Goal: Information Seeking & Learning: Learn about a topic

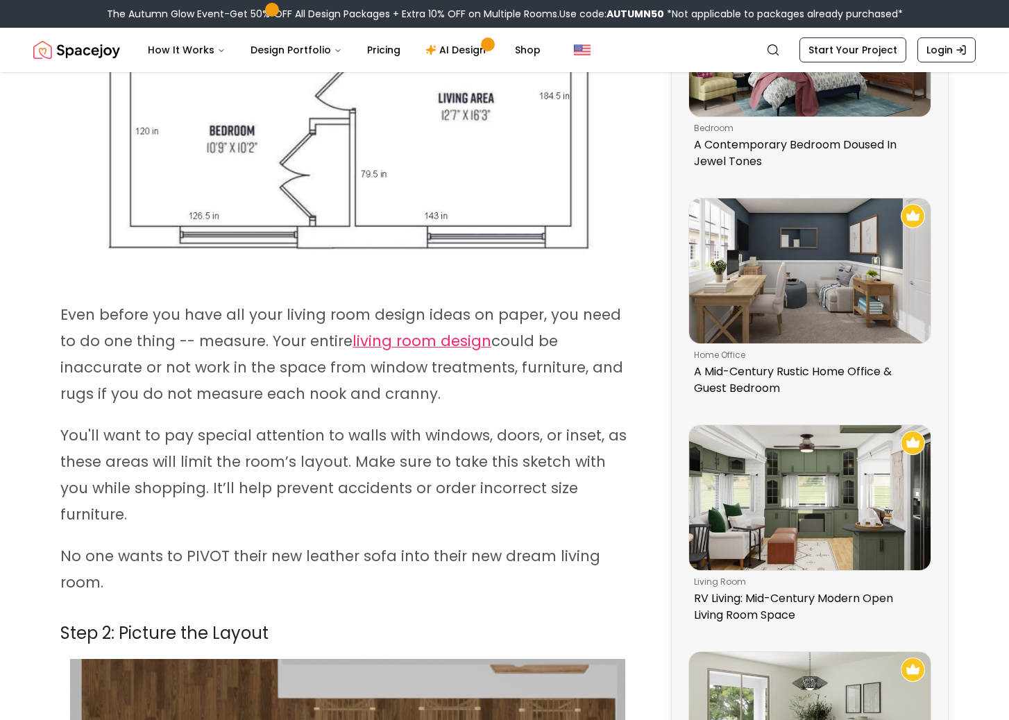
scroll to position [625, 0]
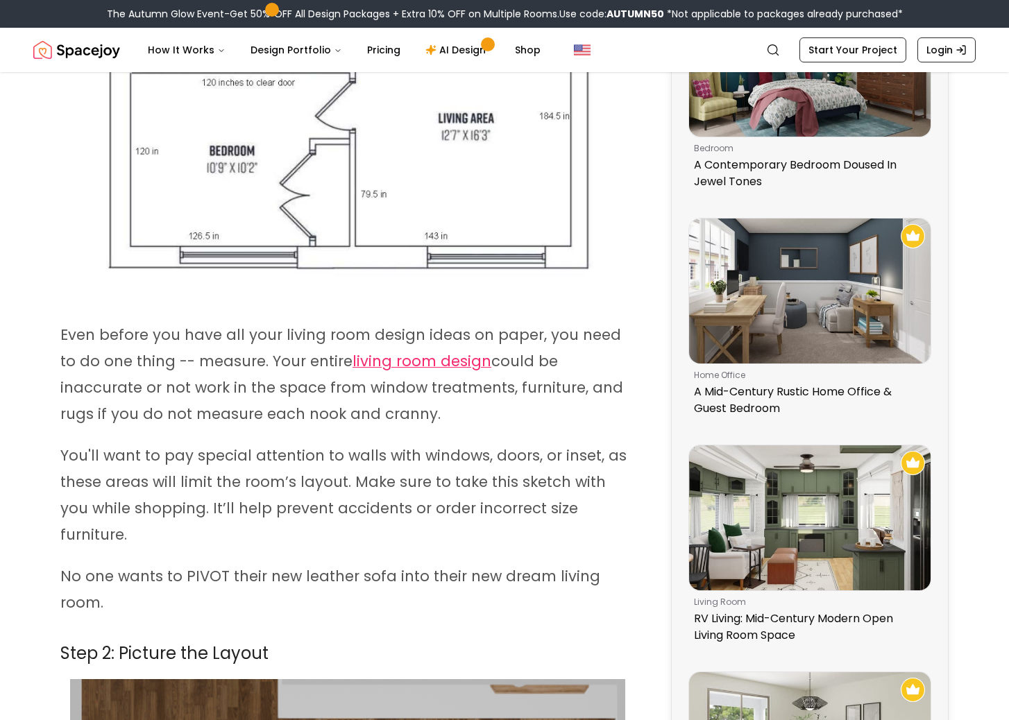
drag, startPoint x: 254, startPoint y: 353, endPoint x: 233, endPoint y: 351, distance: 20.9
drag, startPoint x: 233, startPoint y: 351, endPoint x: 661, endPoint y: 484, distance: 447.7
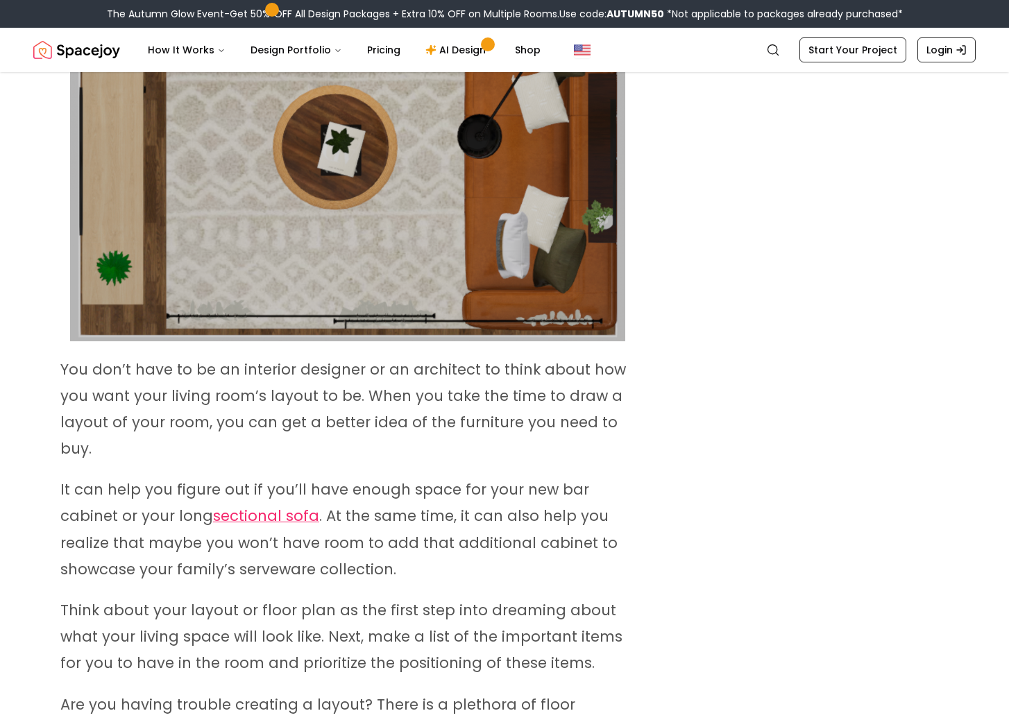
scroll to position [1735, 0]
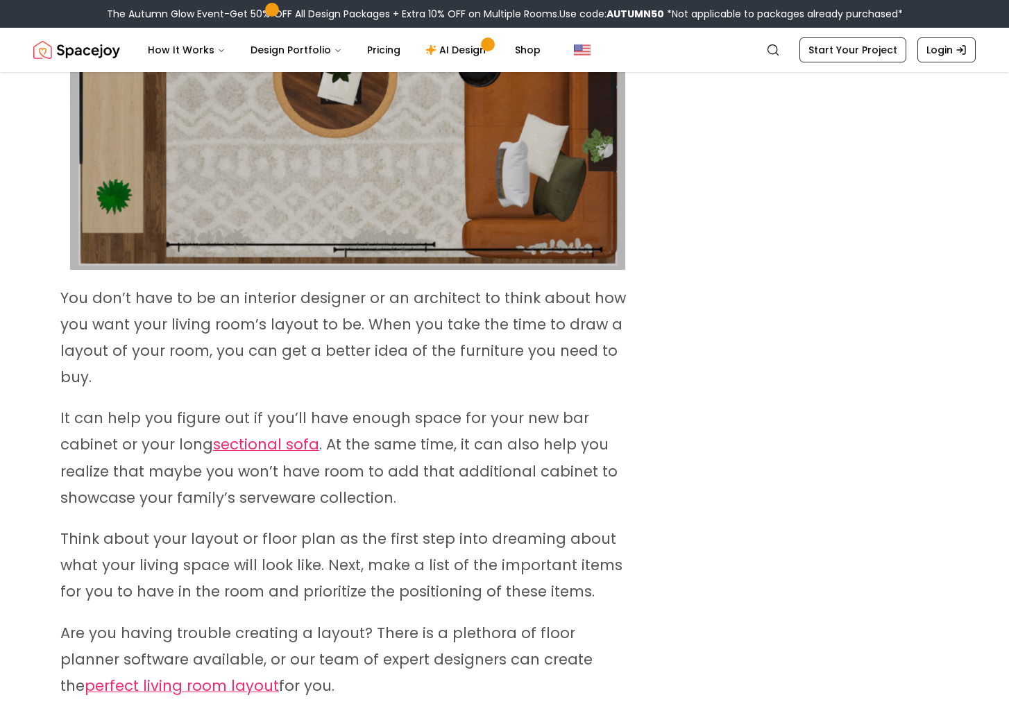
drag, startPoint x: 487, startPoint y: 373, endPoint x: 786, endPoint y: 338, distance: 300.4
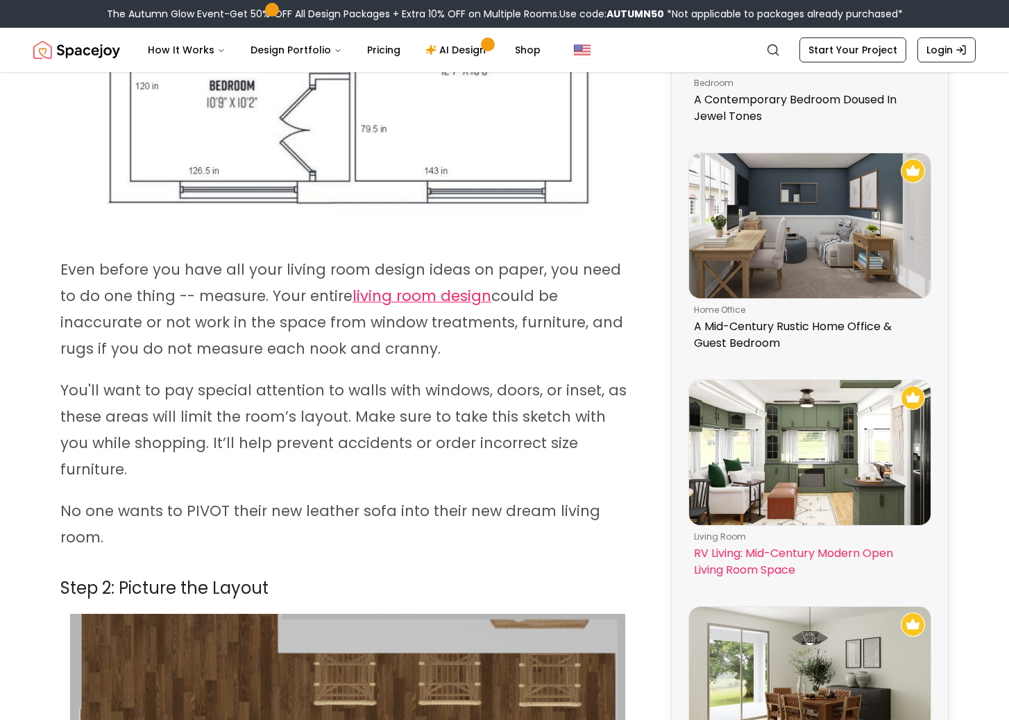
scroll to position [833, 0]
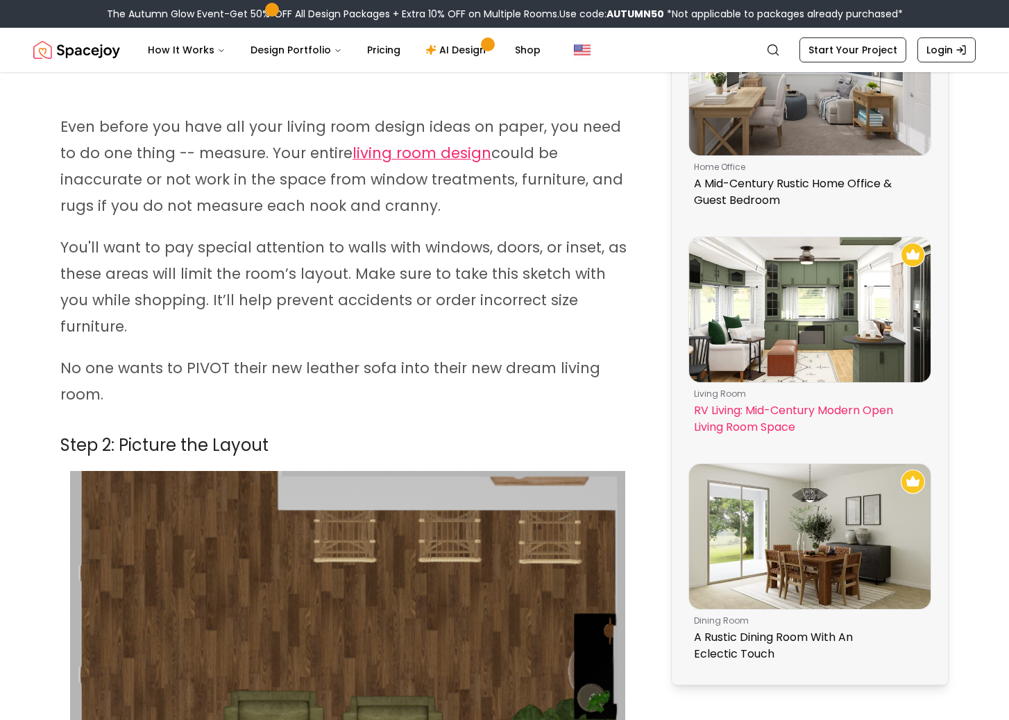
click at [804, 364] on img at bounding box center [809, 309] width 241 height 145
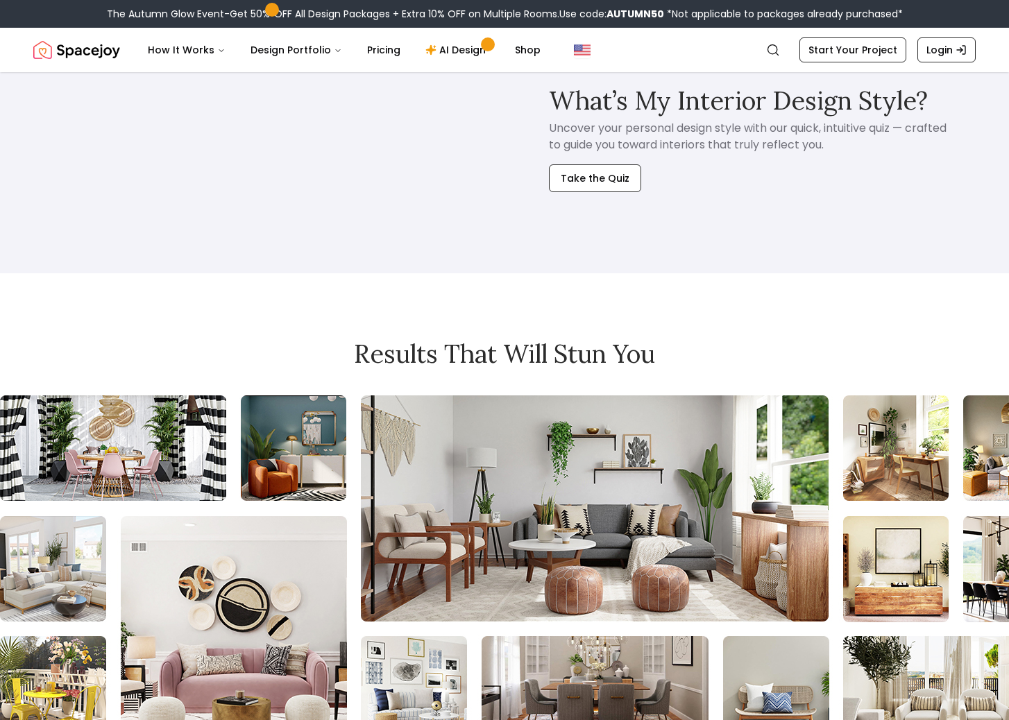
scroll to position [4372, 0]
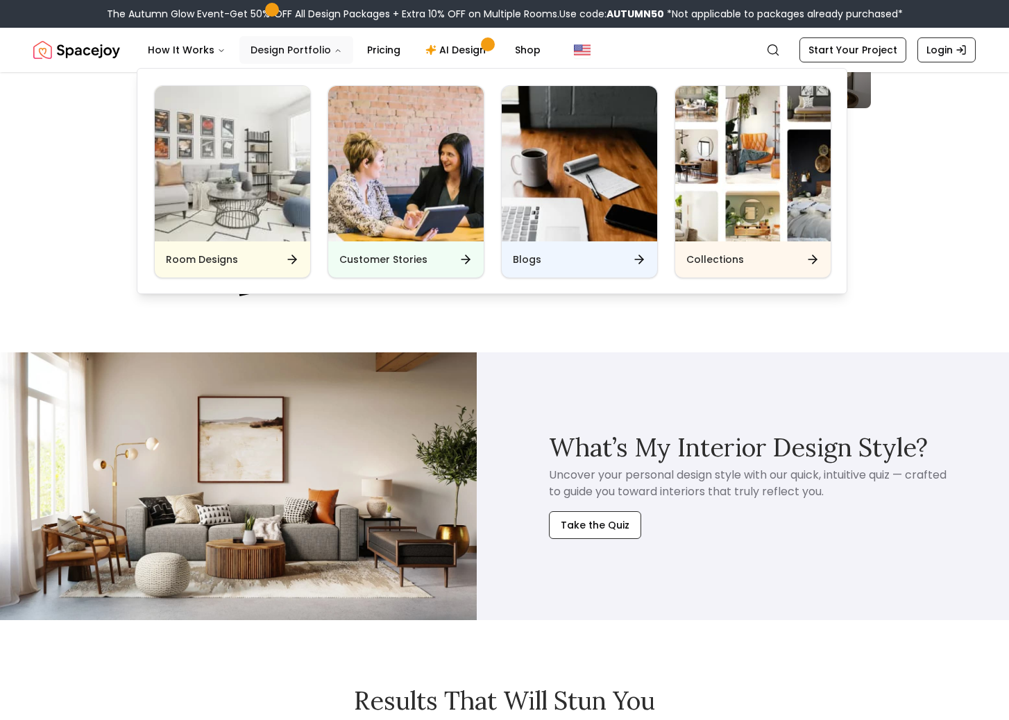
click at [304, 49] on button "Design Portfolio" at bounding box center [296, 50] width 114 height 28
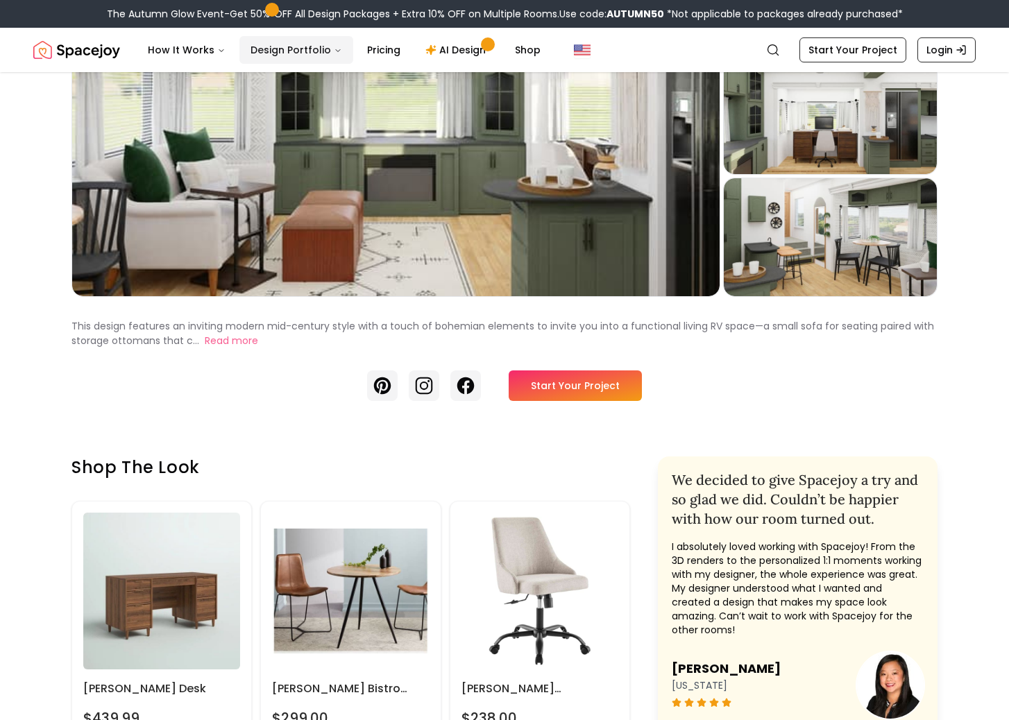
scroll to position [0, 0]
